Goal: Task Accomplishment & Management: Manage account settings

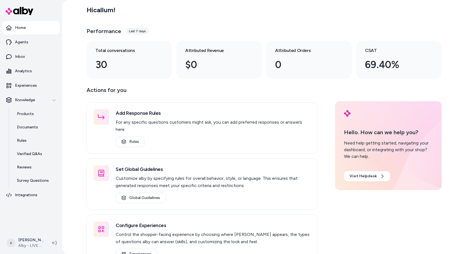
click at [26, 240] on html "Home Agents Inbox Analytics Experiences Knowledge Products Documents Rules Veri…" at bounding box center [233, 127] width 466 height 254
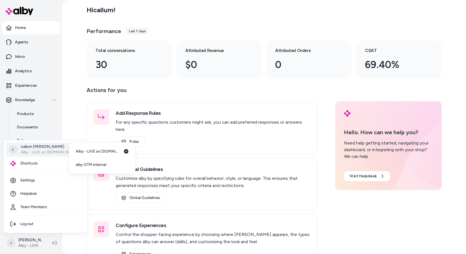
click at [54, 152] on p "Alby - LIVE on [DOMAIN_NAME]" at bounding box center [49, 152] width 57 height 6
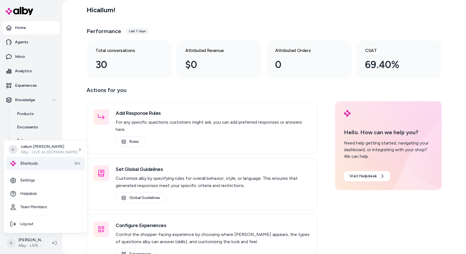
click at [46, 166] on div "Shortcuts ⌘K" at bounding box center [45, 163] width 79 height 13
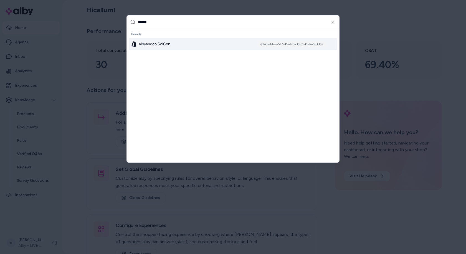
type input "******"
click at [198, 45] on div "albyandco SolCon e14cadde-a517-49af-ba3c-c245da2e03b7" at bounding box center [233, 44] width 208 height 12
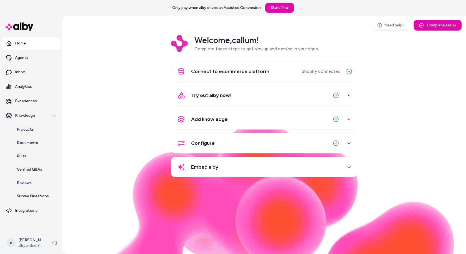
click at [24, 241] on html "Only pay when [PERSON_NAME] drives an Assisted Conversion Start Trial Home Agen…" at bounding box center [233, 127] width 466 height 254
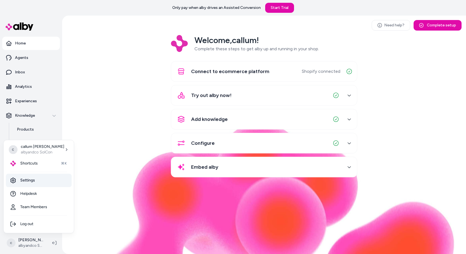
click at [38, 182] on link "Settings" at bounding box center [39, 180] width 66 height 13
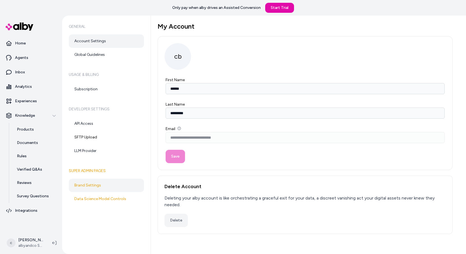
click at [108, 184] on link "Brand Settings" at bounding box center [106, 185] width 75 height 13
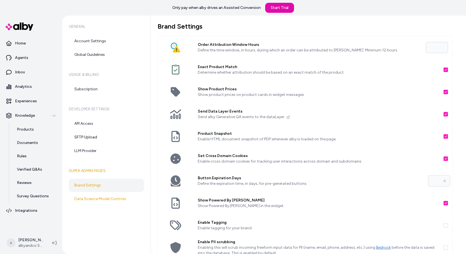
drag, startPoint x: 438, startPoint y: 47, endPoint x: 412, endPoint y: 47, distance: 26.4
click at [425, 47] on div "Order Attribution Window Hours Define the time window, in hours, during which a…" at bounding box center [305, 47] width 295 height 22
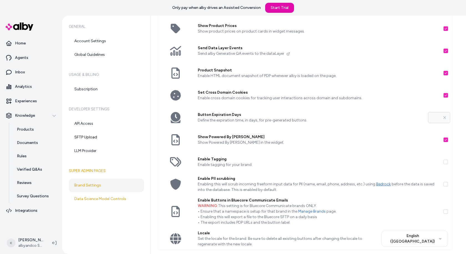
scroll to position [77, 0]
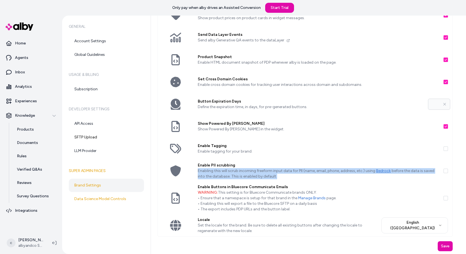
drag, startPoint x: 276, startPoint y: 178, endPoint x: 193, endPoint y: 173, distance: 82.6
click at [194, 173] on div "Enable PII scrubbing Enabling this will scrub incoming freeform input data for …" at bounding box center [319, 171] width 250 height 22
click at [446, 149] on button "Enable Tagging" at bounding box center [446, 148] width 4 height 4
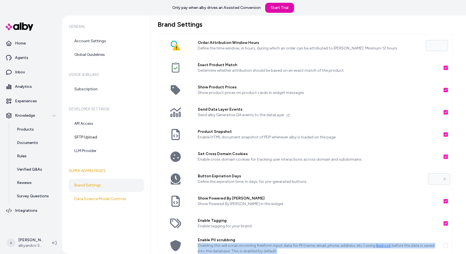
scroll to position [0, 0]
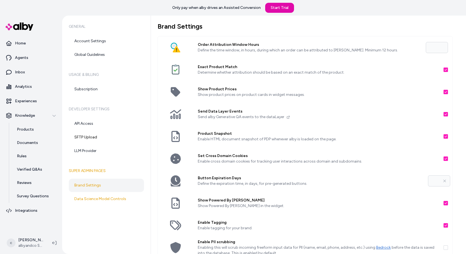
drag, startPoint x: 438, startPoint y: 180, endPoint x: 403, endPoint y: 180, distance: 34.7
click at [403, 180] on div "Button Expiration Days Define the expiration time, in days, for pre-generated b…" at bounding box center [305, 181] width 295 height 22
type input "*"
click at [314, 184] on p "Define the expiration time, in days, for pre-generated buttons." at bounding box center [311, 184] width 226 height 6
click at [248, 142] on div "Product Snapshot Enable HTML document snapshot of PDP whenever alby is loaded o…" at bounding box center [319, 136] width 250 height 22
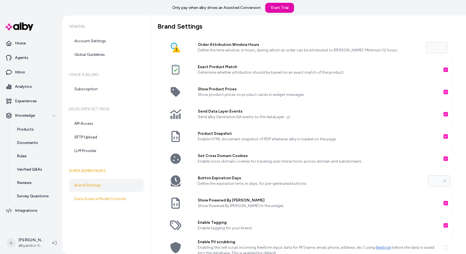
scroll to position [77, 0]
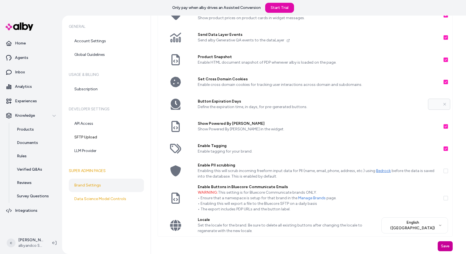
click at [444, 244] on button "Save" at bounding box center [445, 246] width 15 height 10
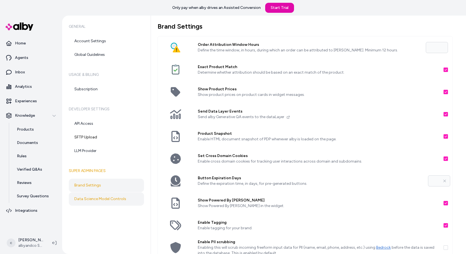
click at [110, 197] on link "Data Science Model Controls" at bounding box center [106, 198] width 75 height 13
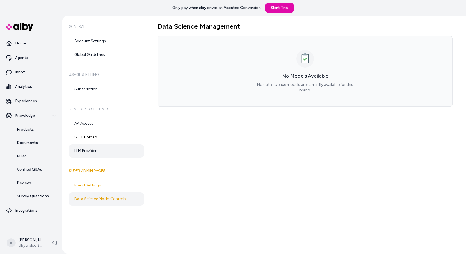
click at [104, 147] on link "LLM Provider" at bounding box center [106, 150] width 75 height 13
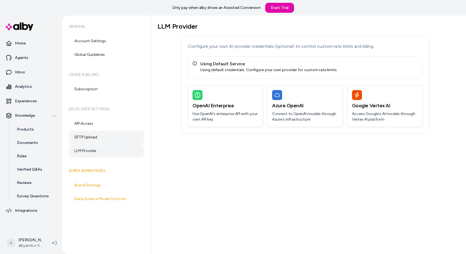
click at [106, 135] on link "SFTP Upload" at bounding box center [106, 137] width 75 height 13
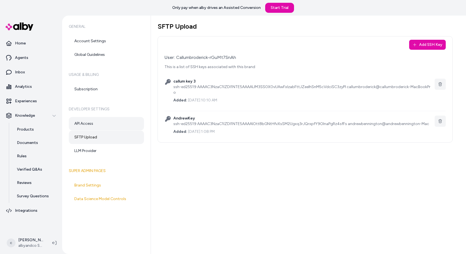
click at [106, 125] on link "API Access" at bounding box center [106, 123] width 75 height 13
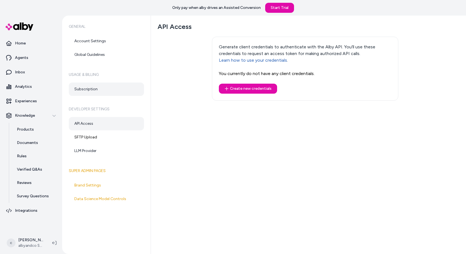
click at [107, 93] on link "Subscription" at bounding box center [106, 88] width 75 height 13
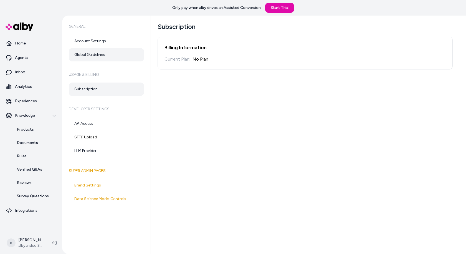
click at [112, 60] on link "Global Guidelines" at bounding box center [106, 54] width 75 height 13
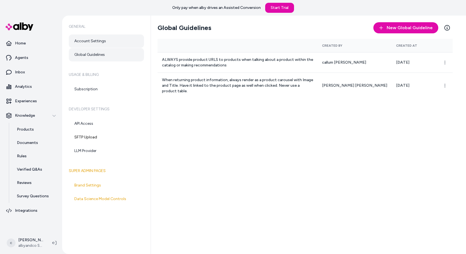
click at [112, 39] on link "Account Settings" at bounding box center [106, 40] width 75 height 13
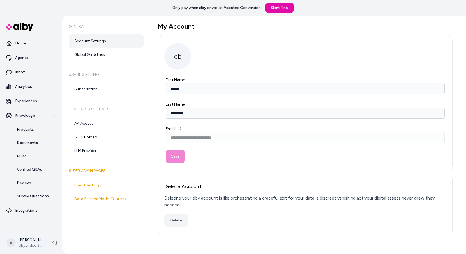
click at [31, 238] on html "**********" at bounding box center [233, 127] width 466 height 254
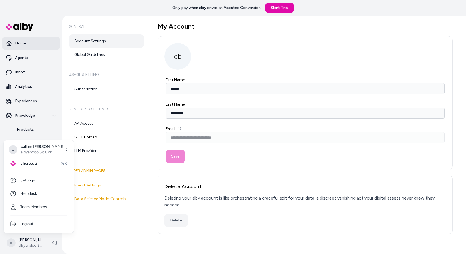
click at [21, 39] on html "**********" at bounding box center [233, 127] width 466 height 254
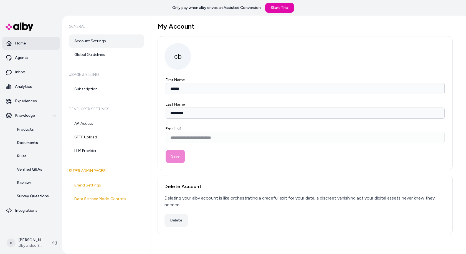
click at [18, 42] on p "Home" at bounding box center [20, 44] width 11 height 6
